Goal: Download file/media

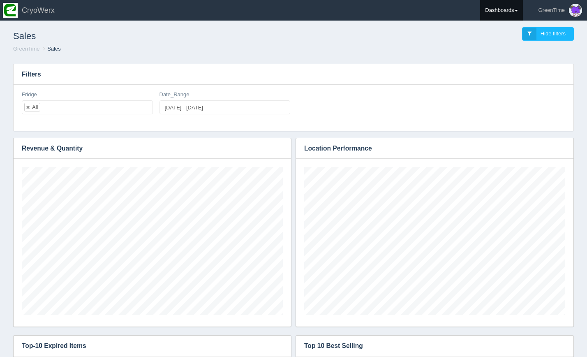
click at [498, 7] on link "Dashboards" at bounding box center [501, 10] width 43 height 21
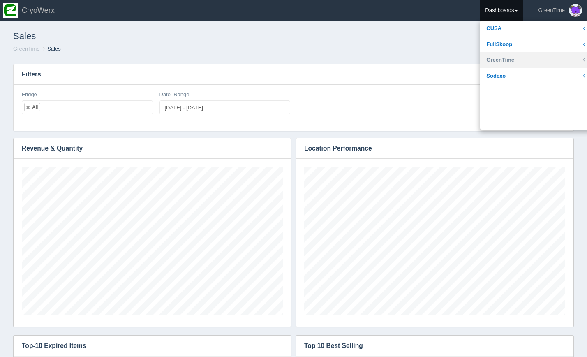
click at [501, 57] on link "GreenTime" at bounding box center [535, 60] width 111 height 16
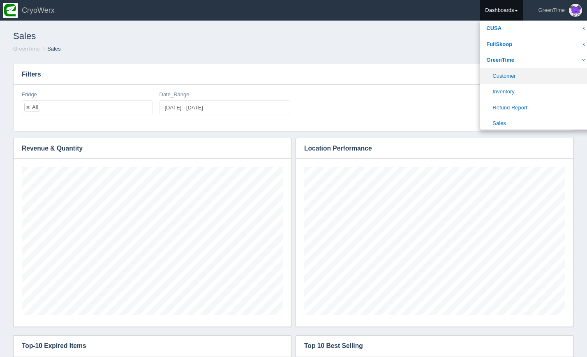
click at [500, 74] on link "Customer" at bounding box center [535, 76] width 111 height 16
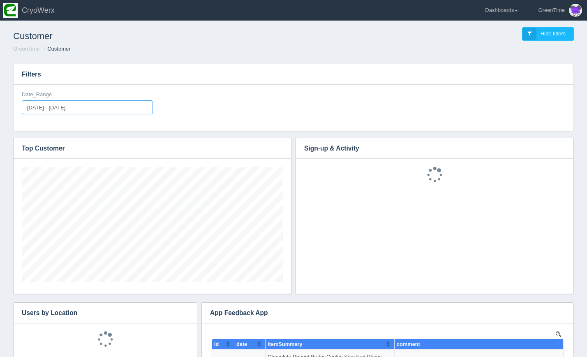
type input "[DATE]"
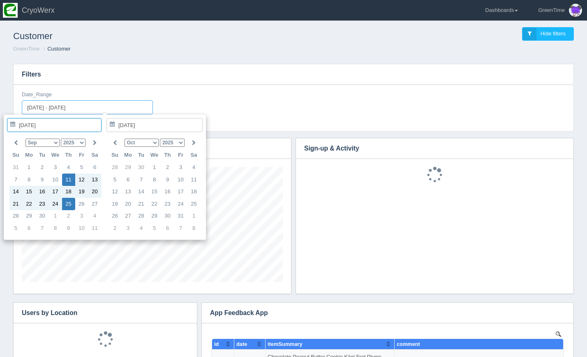
click at [116, 111] on input "[DATE] - [DATE]" at bounding box center [87, 107] width 131 height 14
type input "[DATE]"
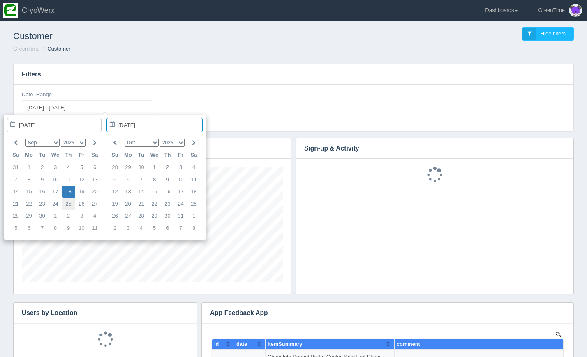
type input "[DATE]"
type input "[DATE] - [DATE]"
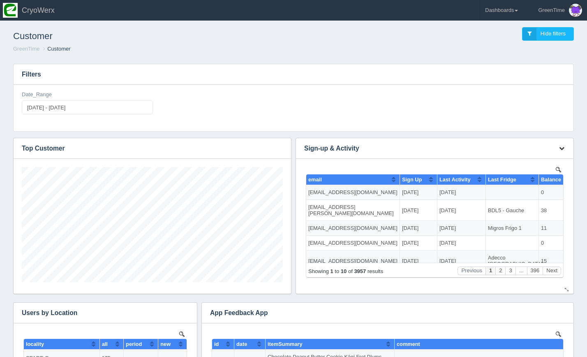
click at [560, 146] on icon "button" at bounding box center [561, 148] width 5 height 5
click at [531, 160] on link "Download CSV" at bounding box center [535, 161] width 66 height 12
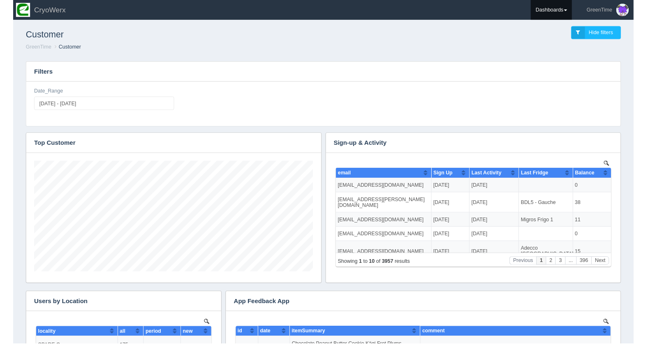
scroll to position [0, 0]
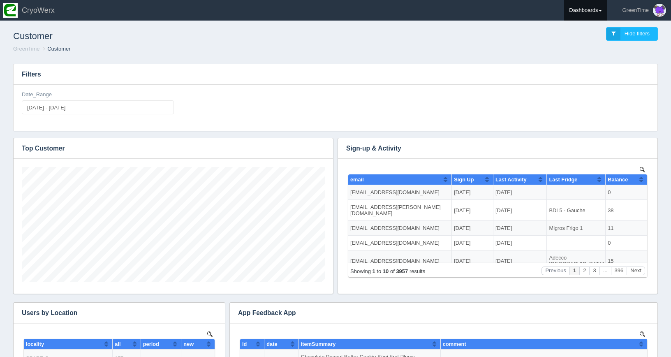
click at [587, 10] on link "Dashboards" at bounding box center [585, 10] width 43 height 21
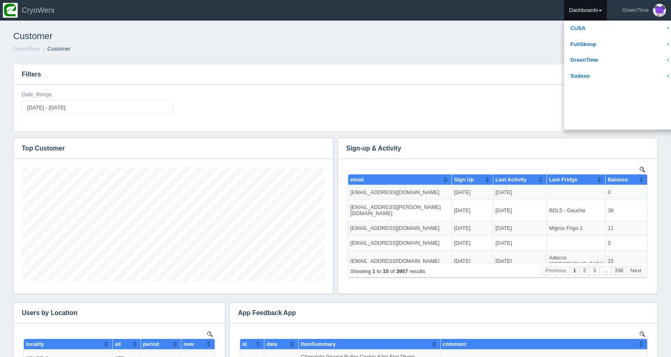
click at [587, 10] on link "Dashboards" at bounding box center [585, 10] width 43 height 21
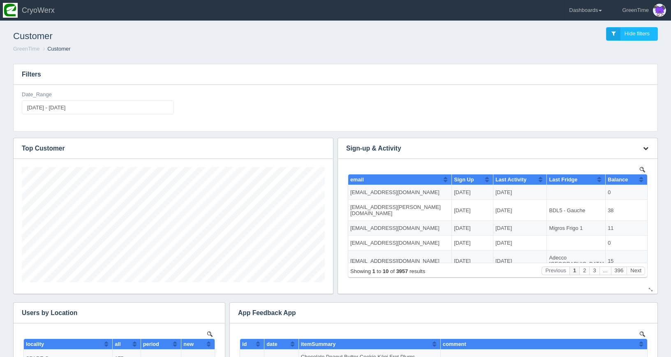
click at [587, 148] on icon "button" at bounding box center [645, 148] width 5 height 5
click at [587, 162] on link "Download CSV" at bounding box center [618, 161] width 66 height 12
